Goal: Task Accomplishment & Management: Use online tool/utility

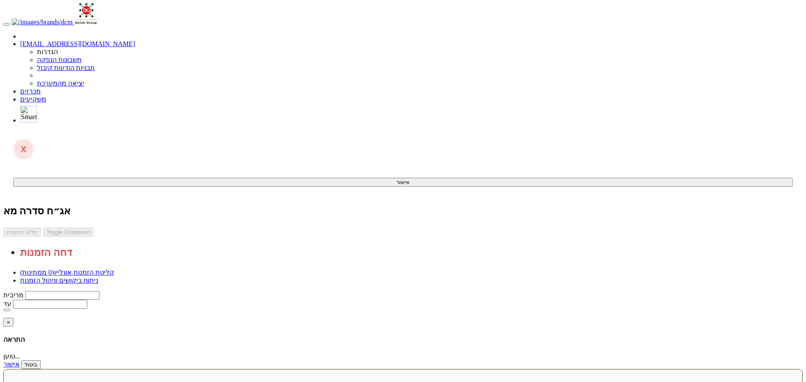
click at [41, 88] on link "מכרזים" at bounding box center [30, 91] width 21 height 7
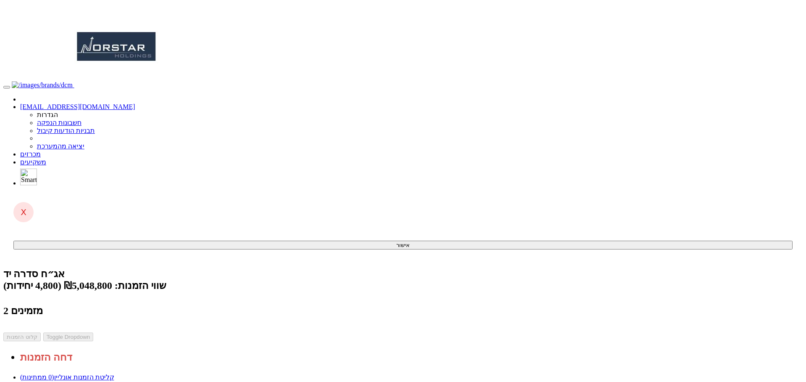
click at [98, 382] on link "ניתוח ביקושים וניהול הזמנות" at bounding box center [59, 385] width 78 height 7
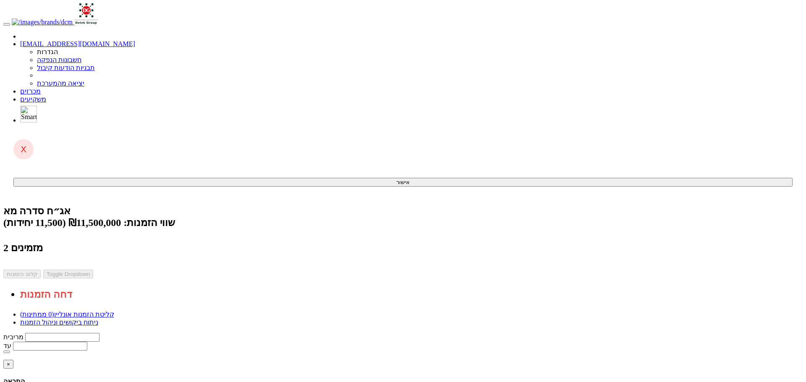
click at [98, 319] on link "ניתוח ביקושים וניהול הזמנות" at bounding box center [59, 322] width 78 height 7
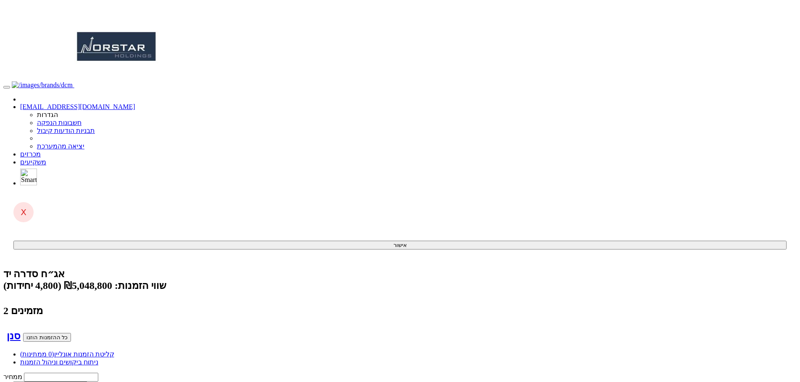
scroll to position [16, 0]
